Goal: Task Accomplishment & Management: Manage account settings

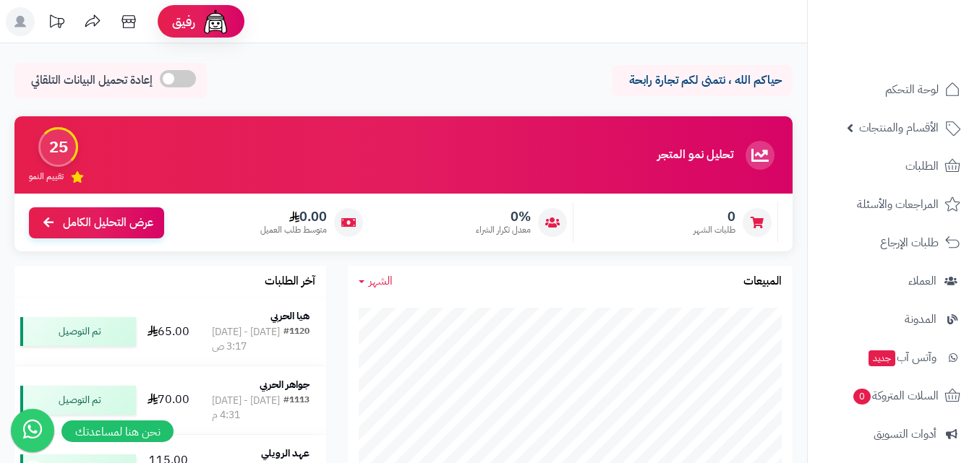
click at [536, 24] on header "رفيق ! الطلبات معالجة مكتمل إرجاع المنتجات العملاء المتواجدون الان 50 عملاء منت…" at bounding box center [488, 21] width 977 height 43
click at [915, 136] on span "الأقسام والمنتجات" at bounding box center [899, 128] width 80 height 20
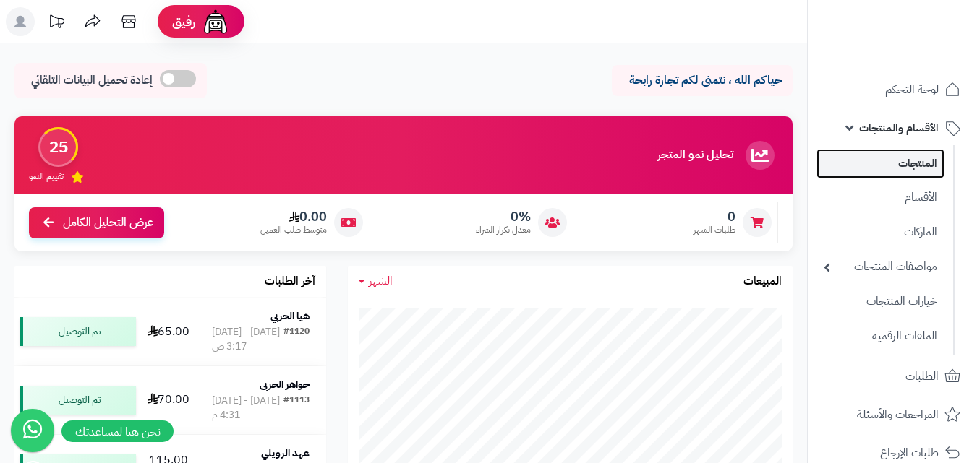
click at [932, 167] on link "المنتجات" at bounding box center [880, 164] width 128 height 30
click at [908, 168] on link "المنتجات" at bounding box center [880, 164] width 128 height 30
